Goal: Task Accomplishment & Management: Complete application form

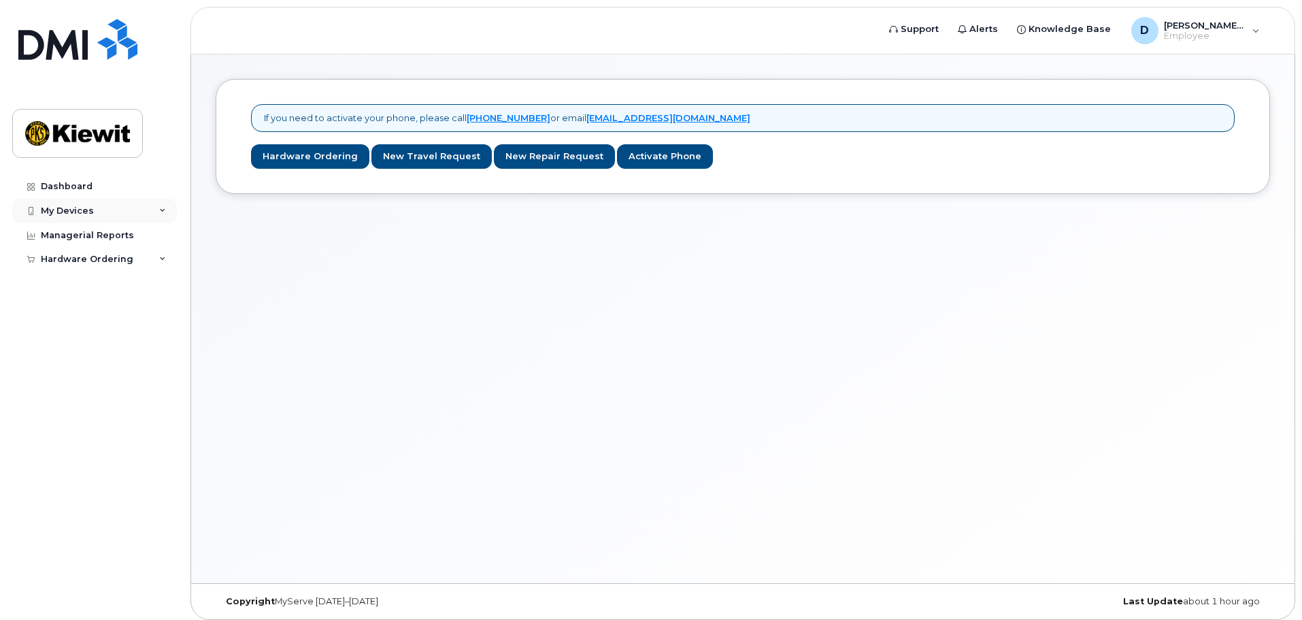
click at [145, 204] on div "My Devices" at bounding box center [94, 211] width 165 height 24
click at [144, 206] on div "My Devices" at bounding box center [94, 211] width 165 height 24
click at [73, 192] on link "Dashboard" at bounding box center [94, 186] width 165 height 24
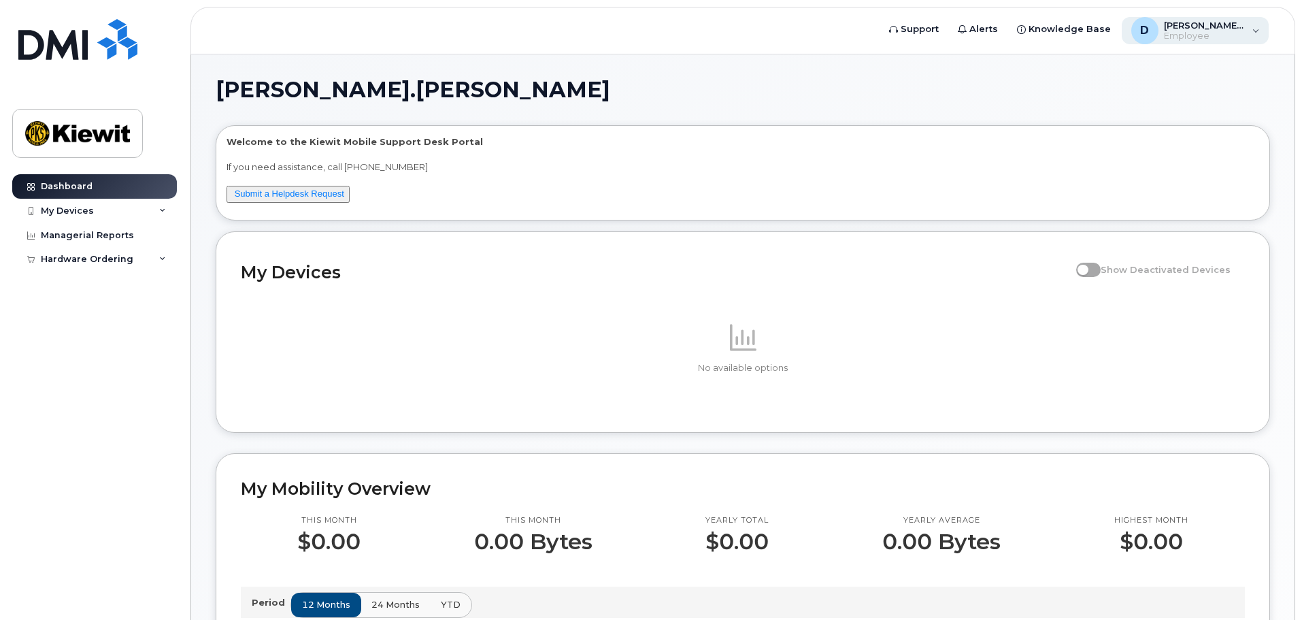
click at [1252, 33] on div "D Dylan.Loree Employee" at bounding box center [1196, 30] width 148 height 27
click at [97, 123] on img at bounding box center [77, 133] width 105 height 39
click at [122, 238] on div "Managerial Reports" at bounding box center [87, 235] width 93 height 11
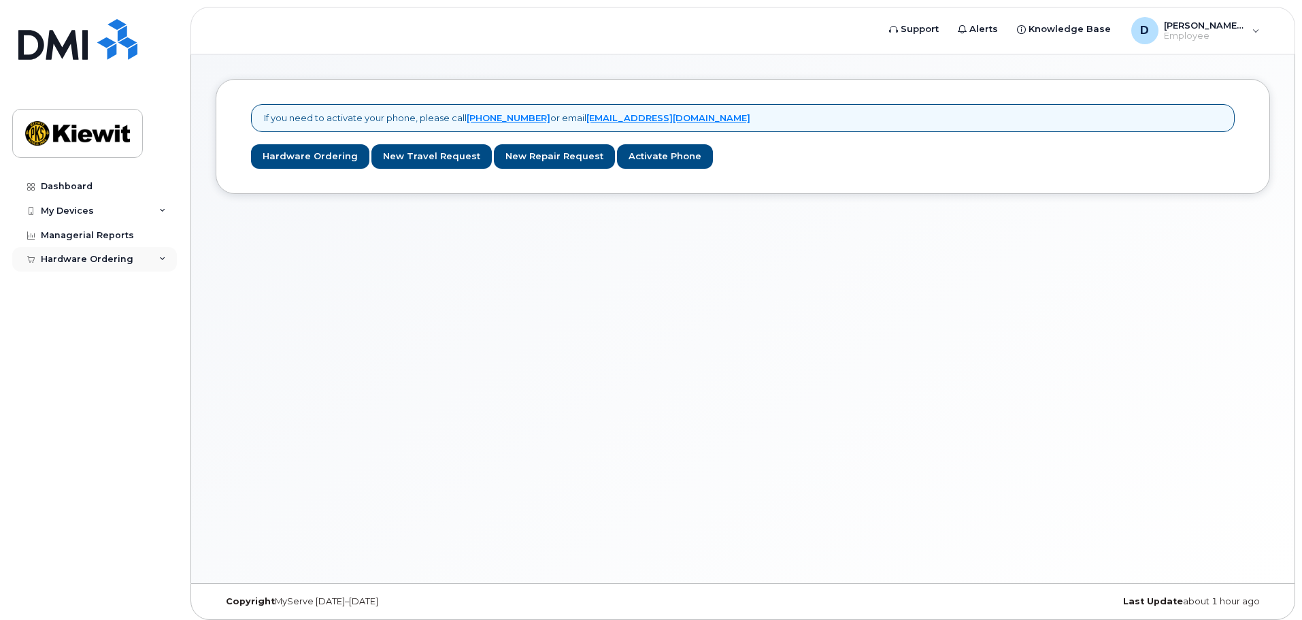
click at [112, 257] on div "Hardware Ordering" at bounding box center [87, 259] width 93 height 11
click at [141, 265] on div "Hardware Ordering" at bounding box center [94, 259] width 165 height 24
click at [76, 182] on div "Dashboard" at bounding box center [67, 186] width 52 height 11
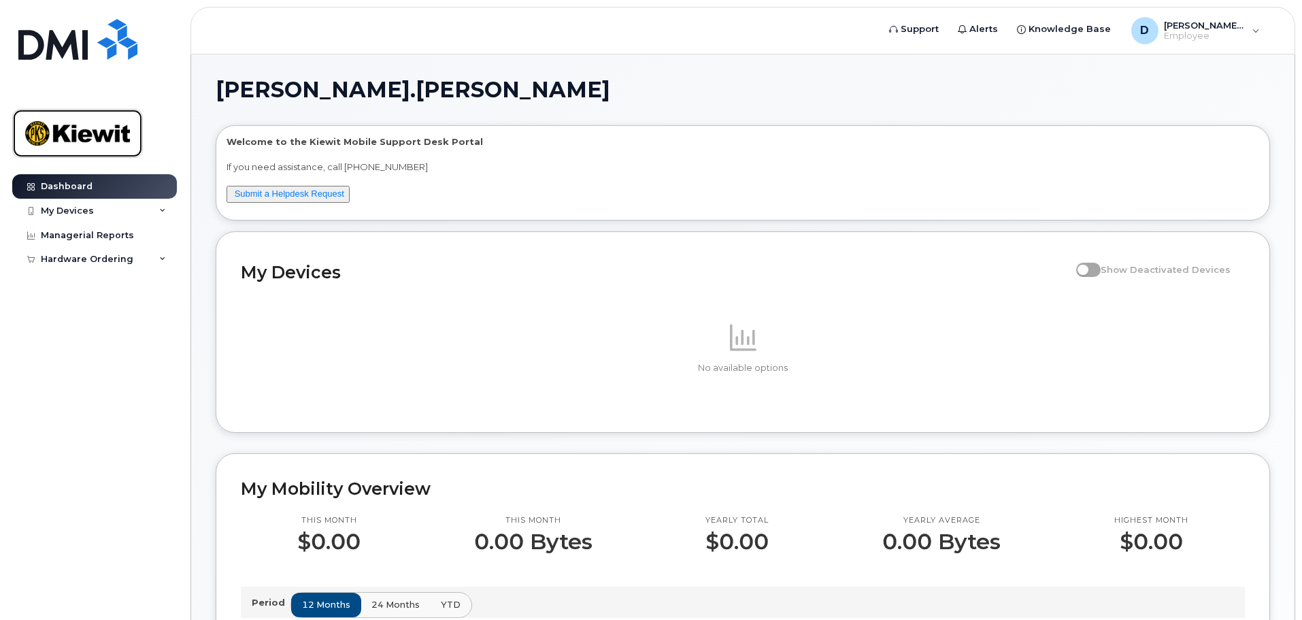
click at [101, 144] on img at bounding box center [77, 133] width 105 height 39
click at [1238, 29] on span "[PERSON_NAME].[PERSON_NAME]" at bounding box center [1205, 25] width 82 height 11
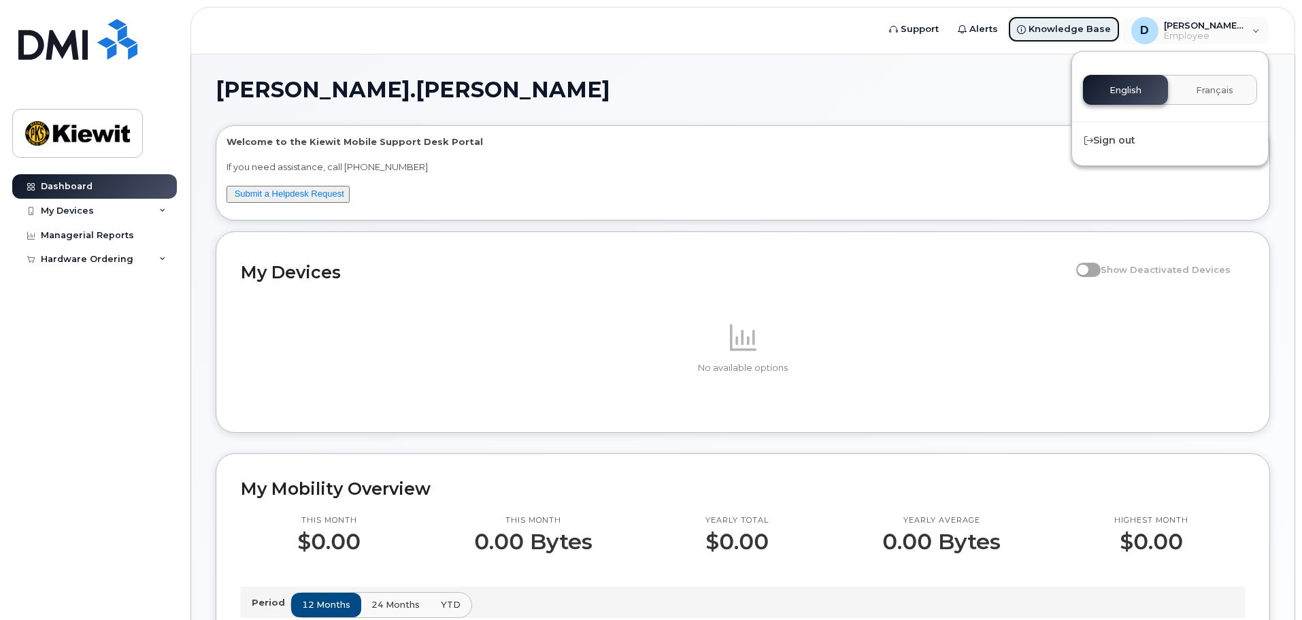
click at [1111, 31] on span "Knowledge Base" at bounding box center [1070, 29] width 82 height 14
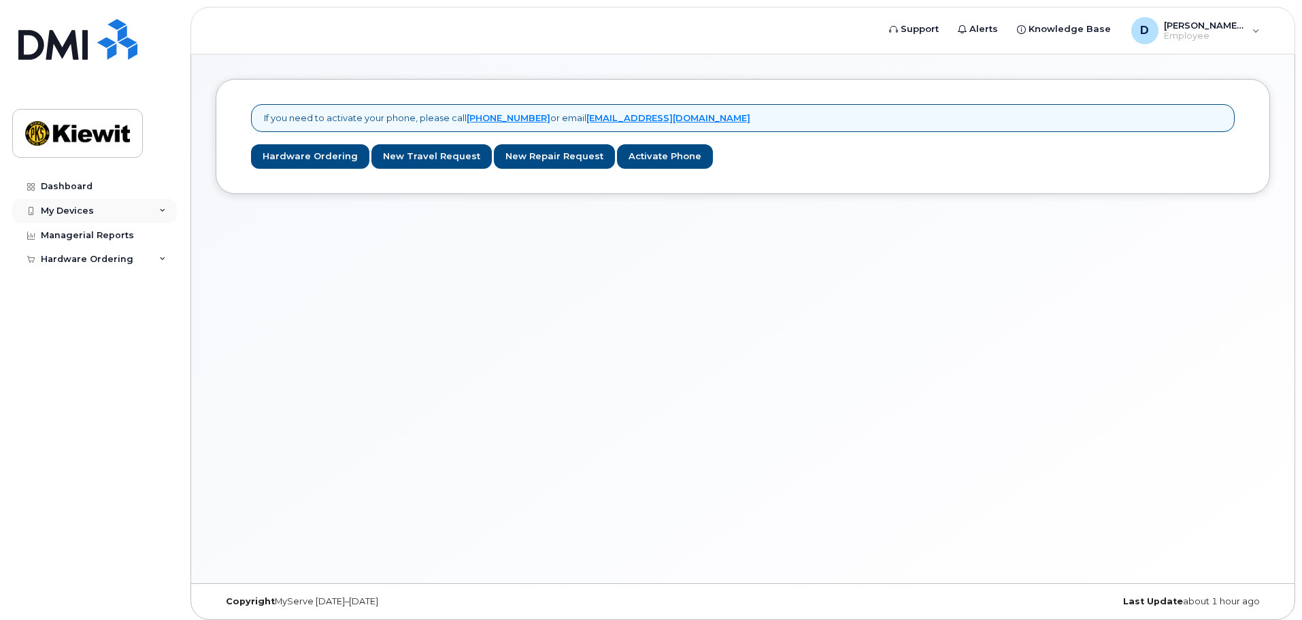
click at [161, 213] on icon at bounding box center [162, 211] width 7 height 7
click at [125, 231] on link "Add Device" at bounding box center [106, 236] width 141 height 26
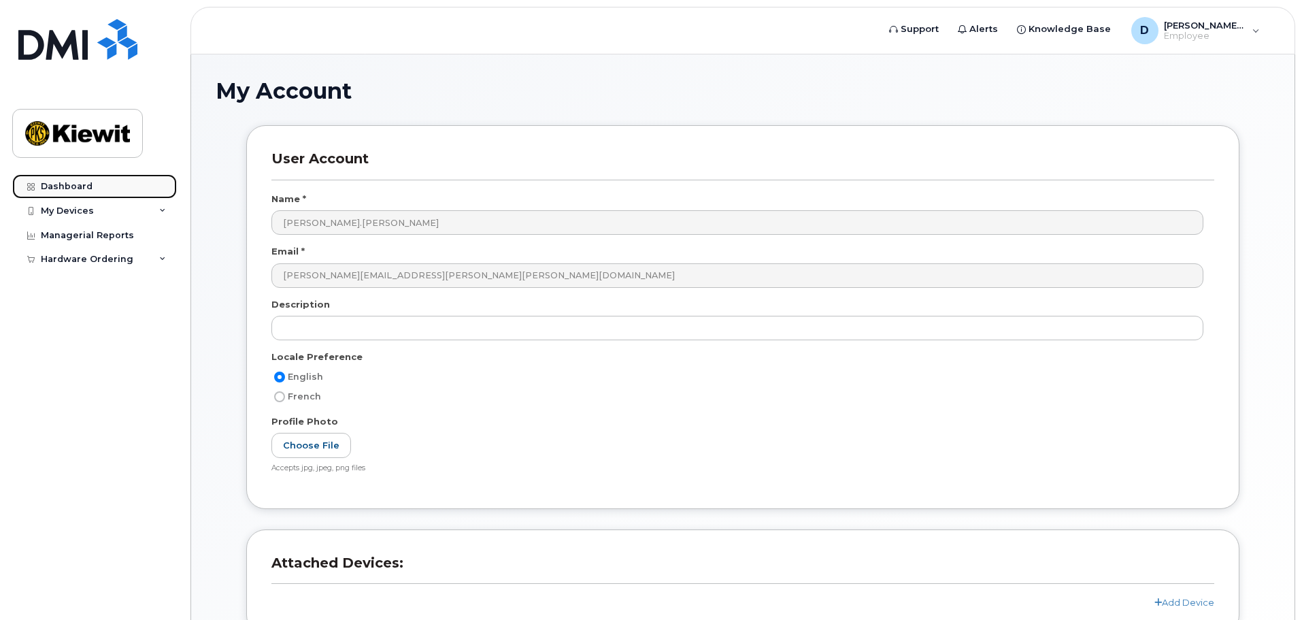
click at [88, 188] on div "Dashboard" at bounding box center [67, 186] width 52 height 11
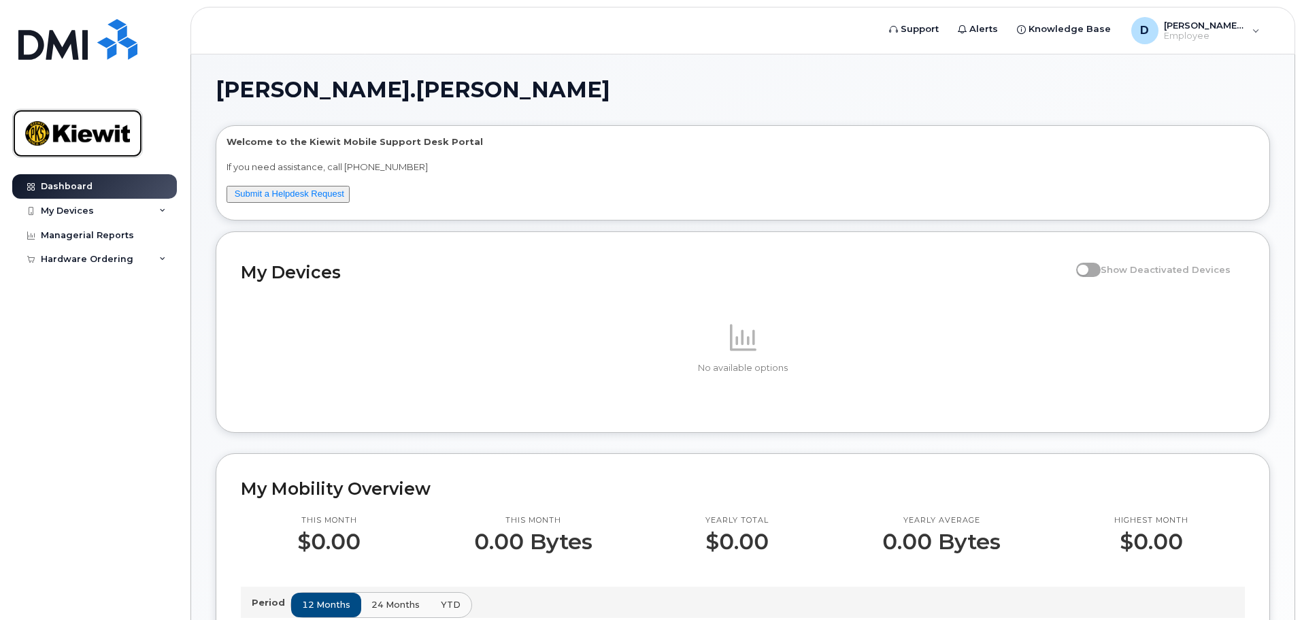
click at [56, 116] on img at bounding box center [77, 133] width 105 height 39
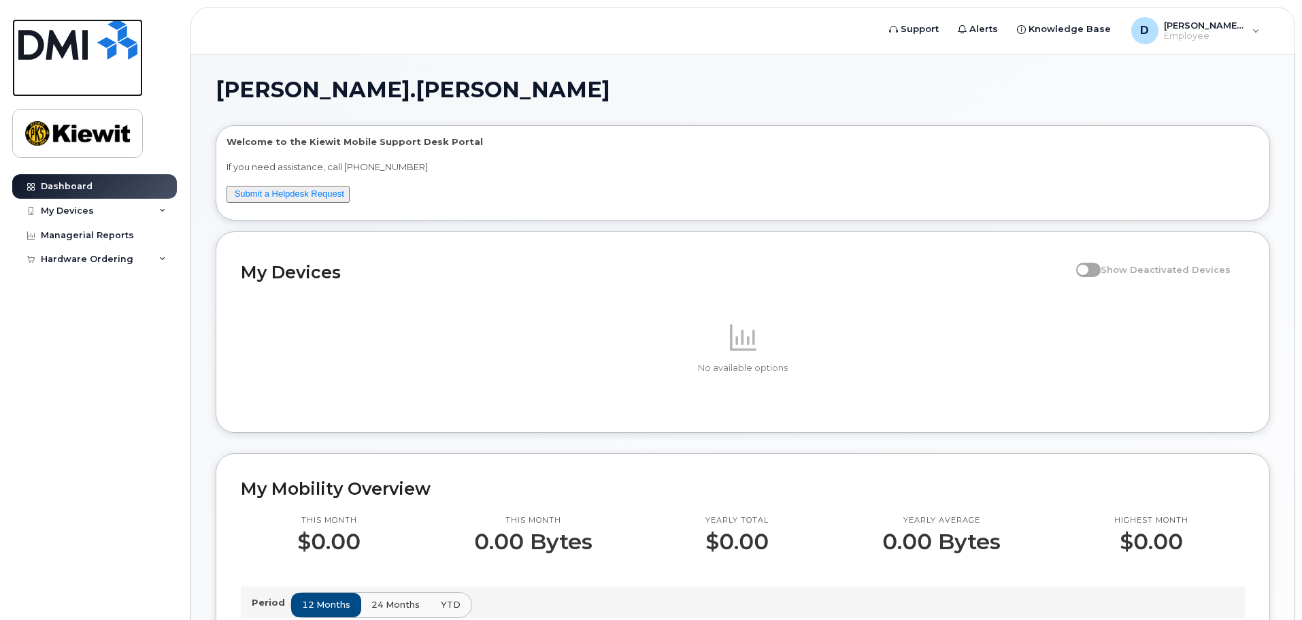
click at [60, 39] on img at bounding box center [77, 39] width 119 height 41
